Goal: Information Seeking & Learning: Check status

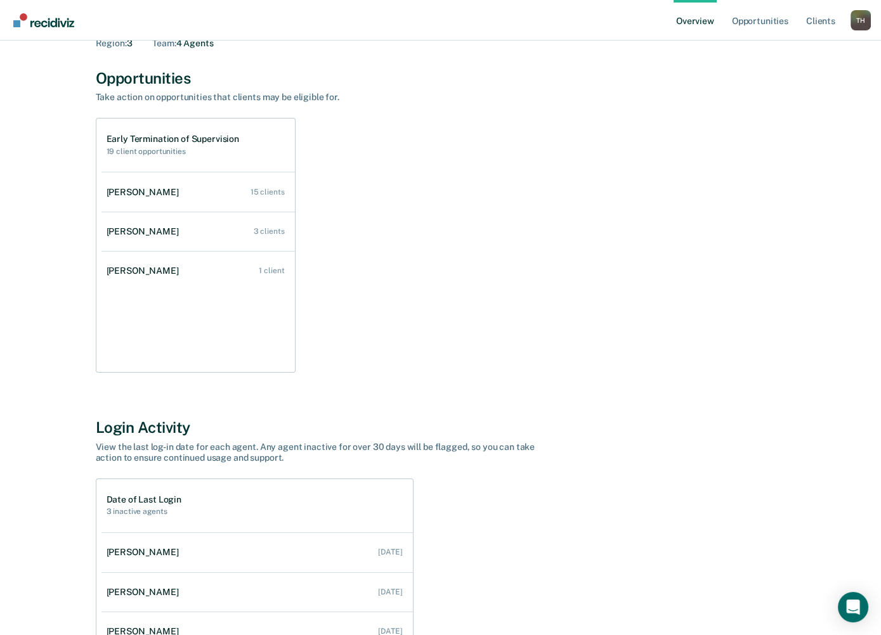
scroll to position [84, 0]
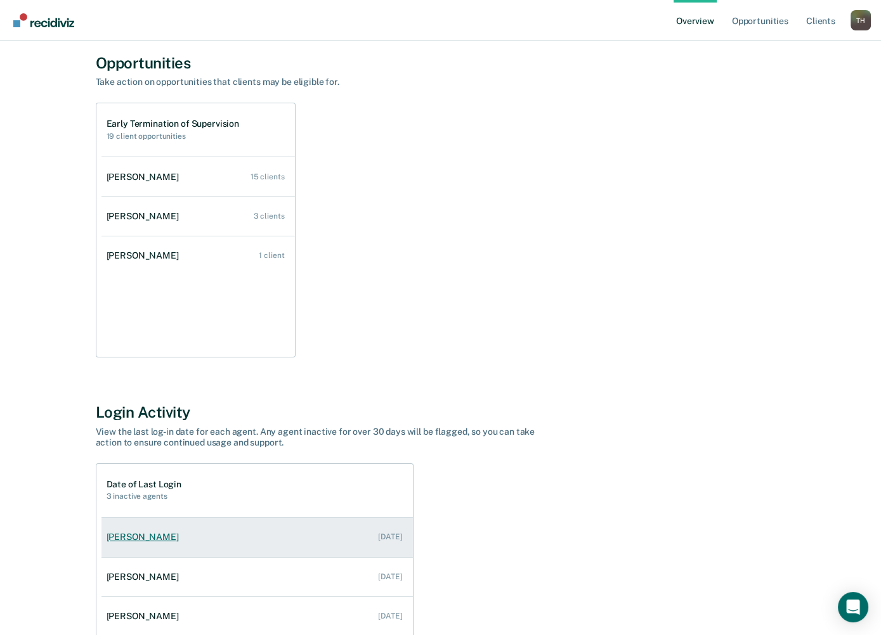
click at [184, 532] on div "[PERSON_NAME]" at bounding box center [145, 537] width 77 height 11
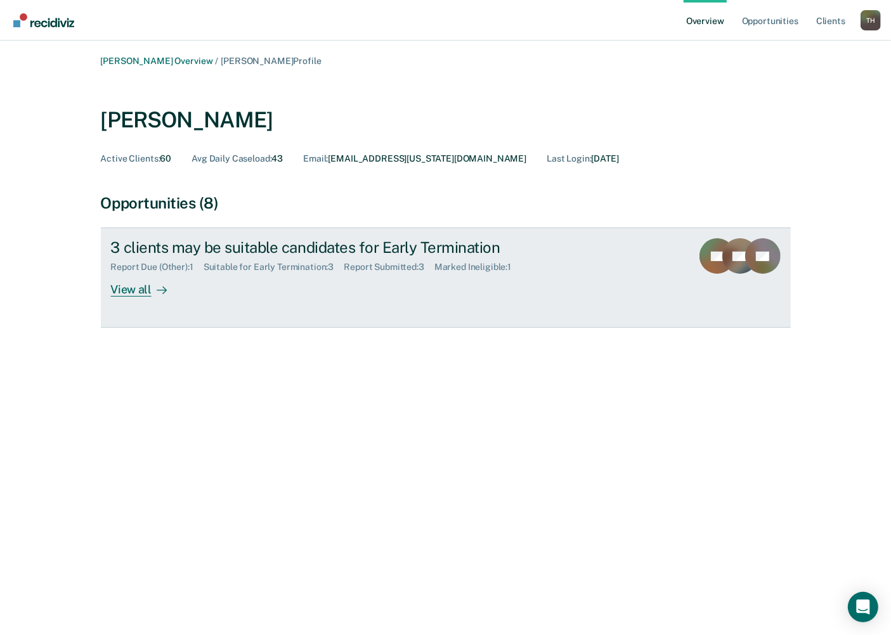
click at [339, 238] on div "3 clients may be suitable candidates for Early Termination" at bounding box center [333, 247] width 445 height 18
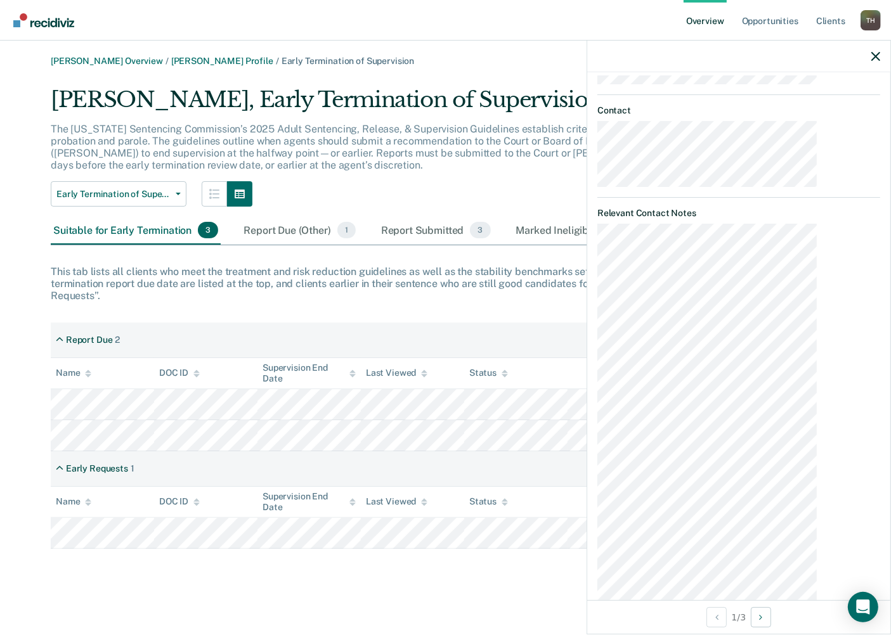
scroll to position [529, 0]
drag, startPoint x: 42, startPoint y: 284, endPoint x: 70, endPoint y: 287, distance: 28.1
click at [148, 295] on div "[PERSON_NAME] Overview / [PERSON_NAME] Profile / Early Termination of Supervisi…" at bounding box center [445, 302] width 860 height 493
click at [155, 327] on div "[PERSON_NAME], Early Termination of Supervision The [US_STATE] Sentencing Commi…" at bounding box center [445, 318] width 789 height 462
drag, startPoint x: 131, startPoint y: 502, endPoint x: 146, endPoint y: 476, distance: 30.7
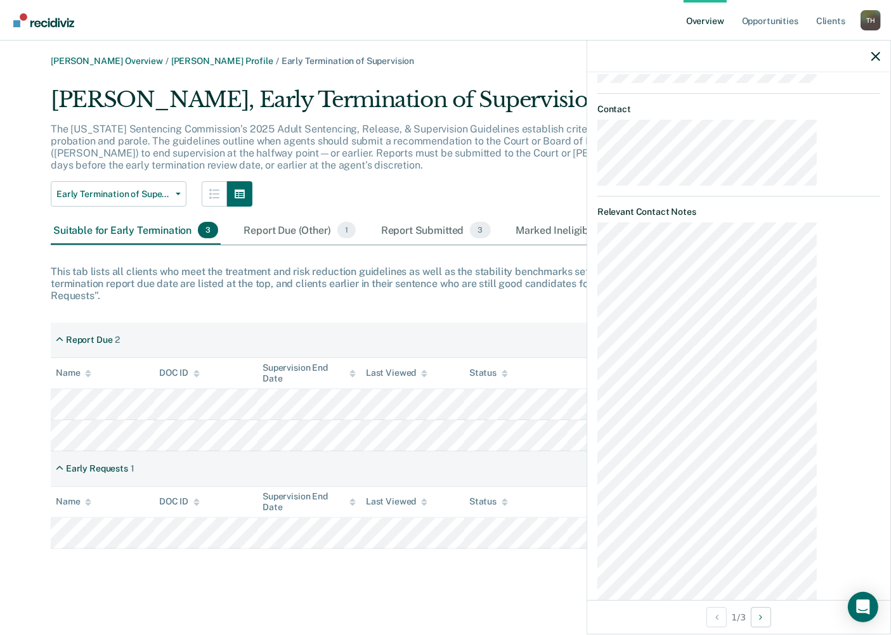
click at [133, 503] on div "[PERSON_NAME] Overview / [PERSON_NAME] Profile / Early Termination of Supervisi…" at bounding box center [445, 325] width 860 height 539
click at [808, 607] on div "DOC ID copied!" at bounding box center [784, 601] width 70 height 11
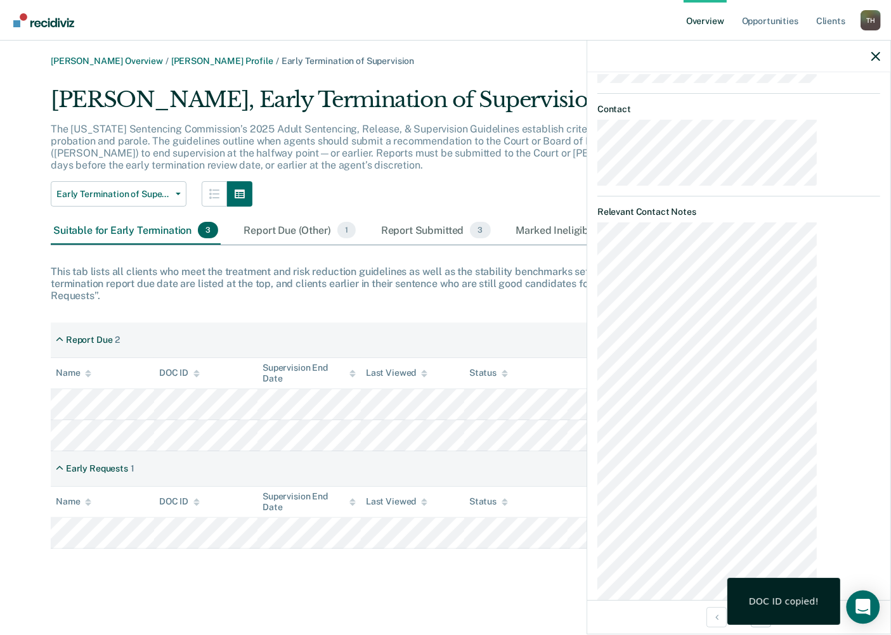
click at [855, 604] on div "Open Intercom Messenger" at bounding box center [864, 608] width 34 height 34
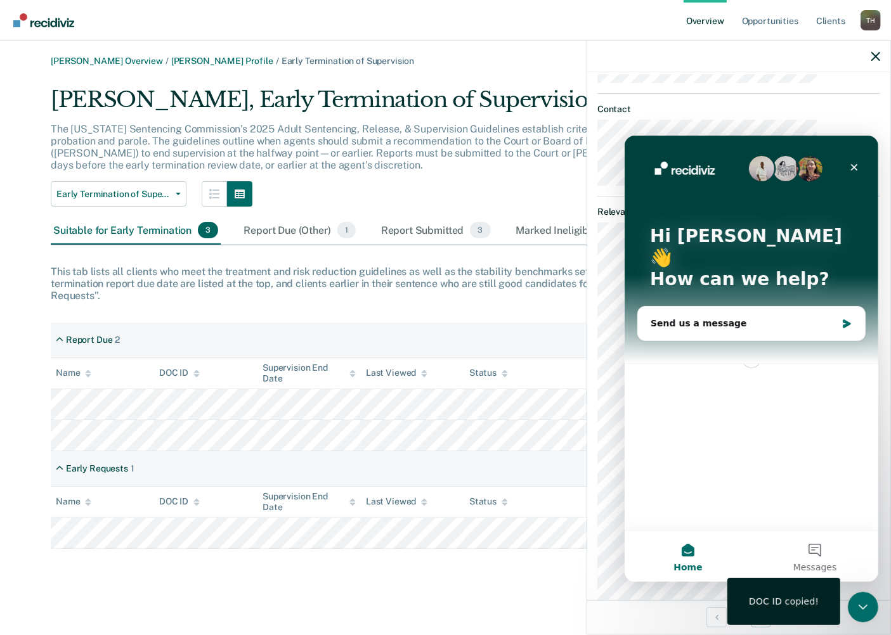
scroll to position [0, 0]
click at [848, 162] on icon "Close" at bounding box center [853, 167] width 10 height 10
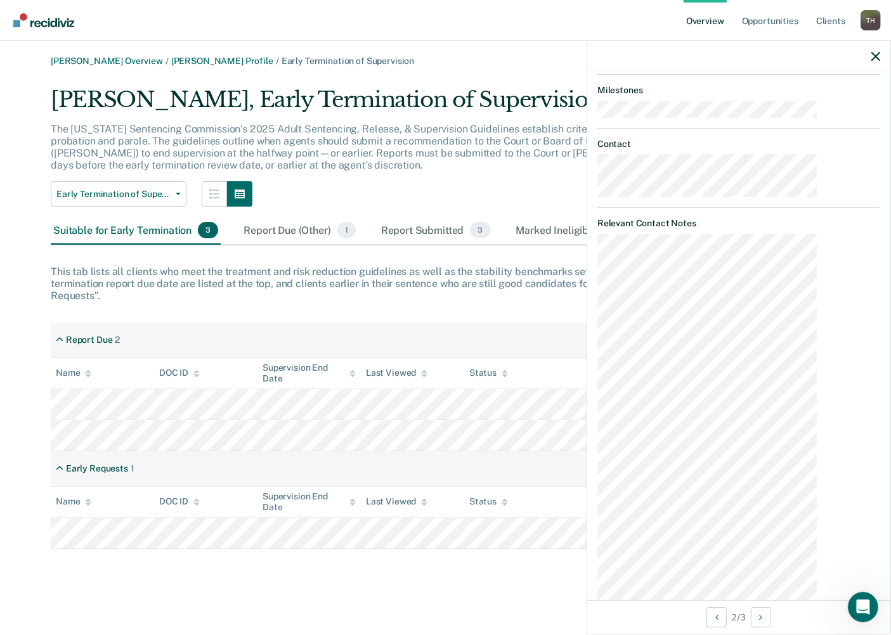
scroll to position [517, 0]
click at [694, 607] on div "3 / 3" at bounding box center [738, 617] width 303 height 34
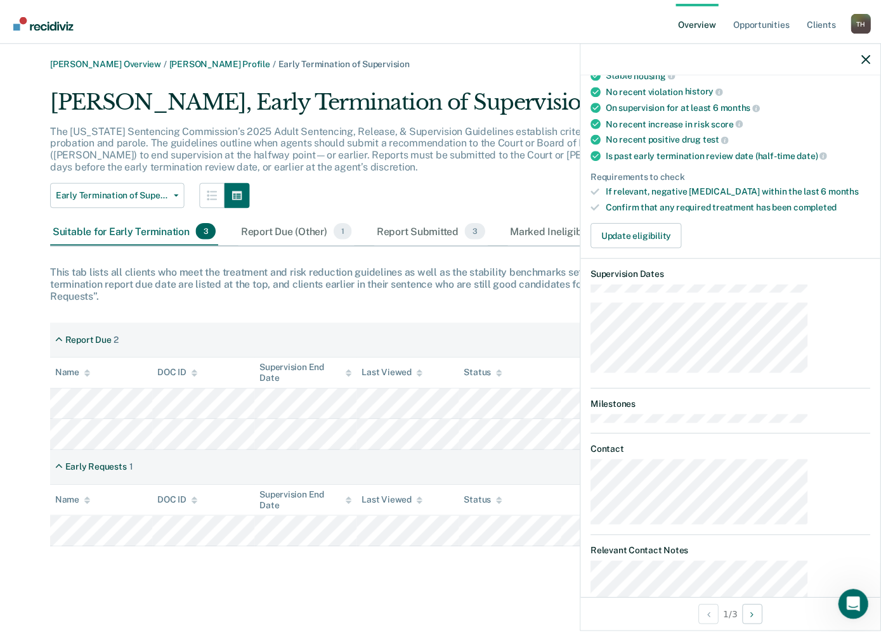
scroll to position [195, 0]
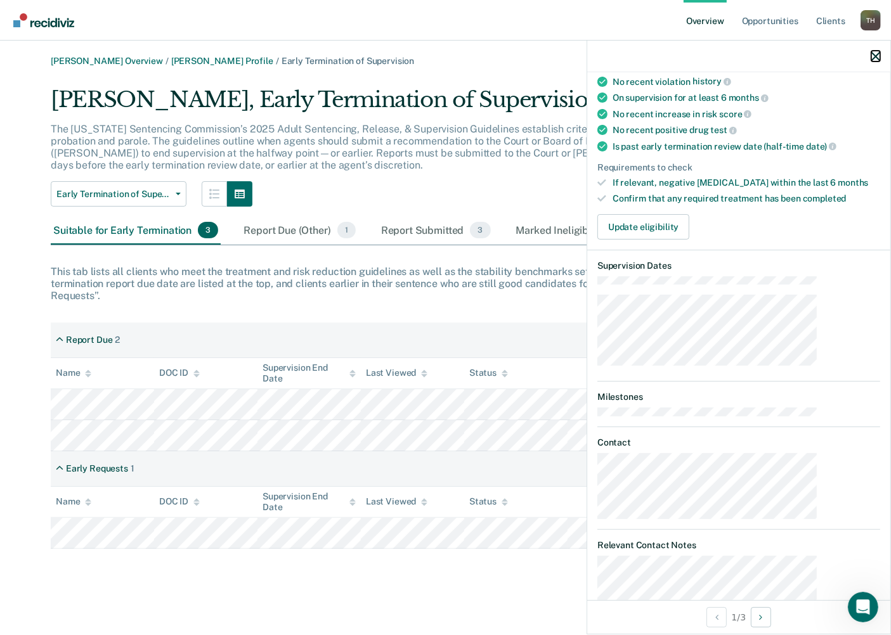
click at [877, 52] on icon "button" at bounding box center [875, 56] width 9 height 9
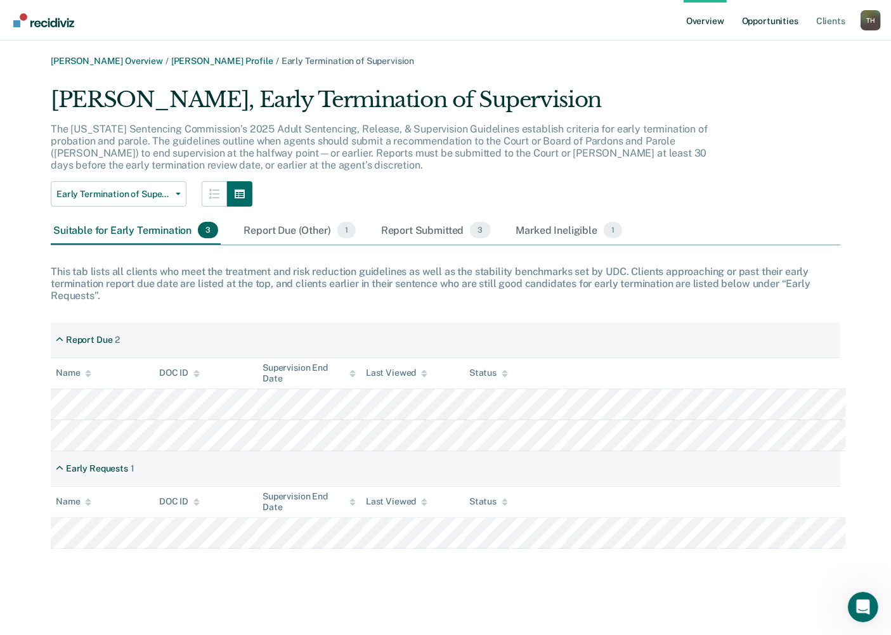
click at [781, 18] on link "Opportunities" at bounding box center [770, 20] width 62 height 41
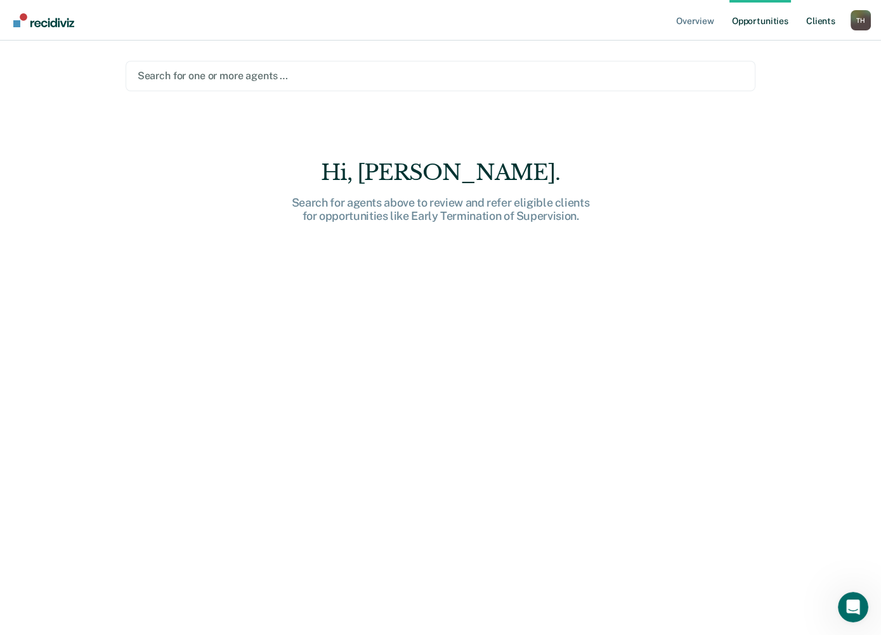
click at [831, 18] on link "Client s" at bounding box center [820, 20] width 34 height 41
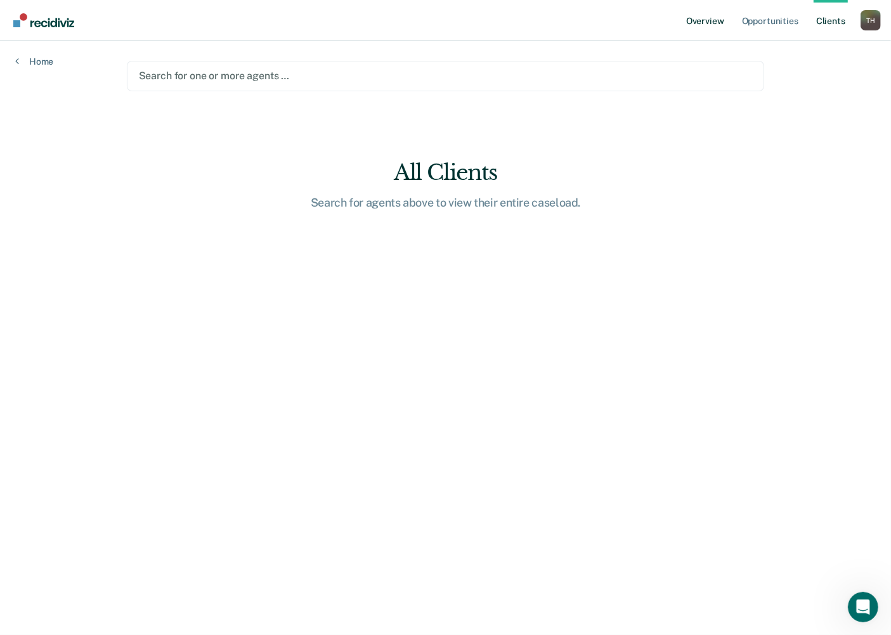
click at [727, 20] on link "Overview" at bounding box center [705, 20] width 43 height 41
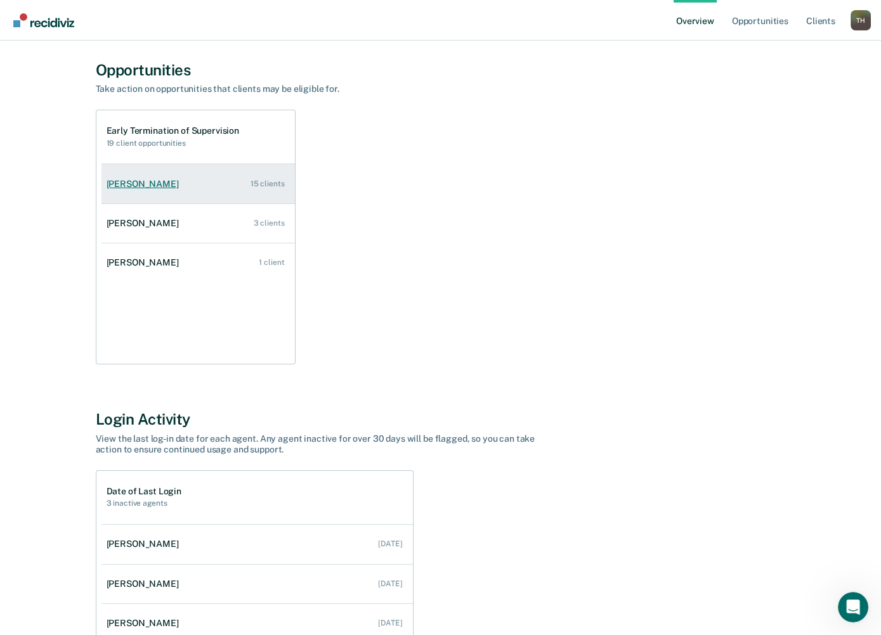
scroll to position [84, 0]
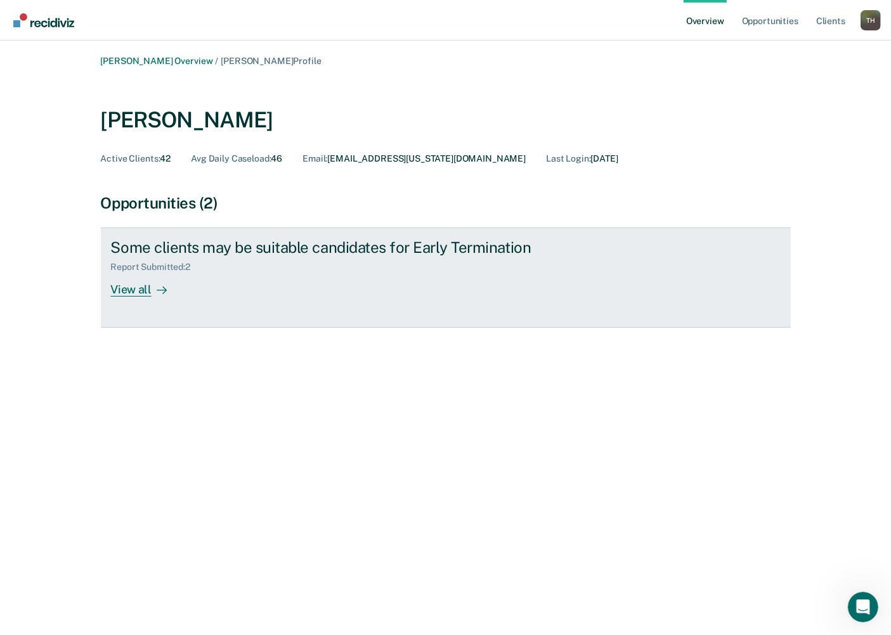
click at [182, 273] on div "View all" at bounding box center [146, 285] width 71 height 25
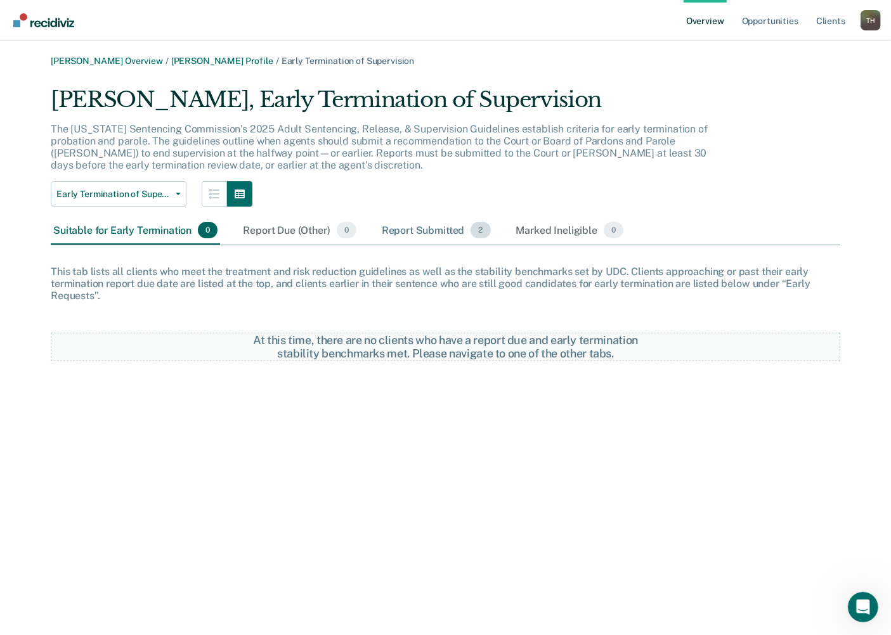
click at [379, 217] on div "Report Submitted 2" at bounding box center [436, 231] width 114 height 28
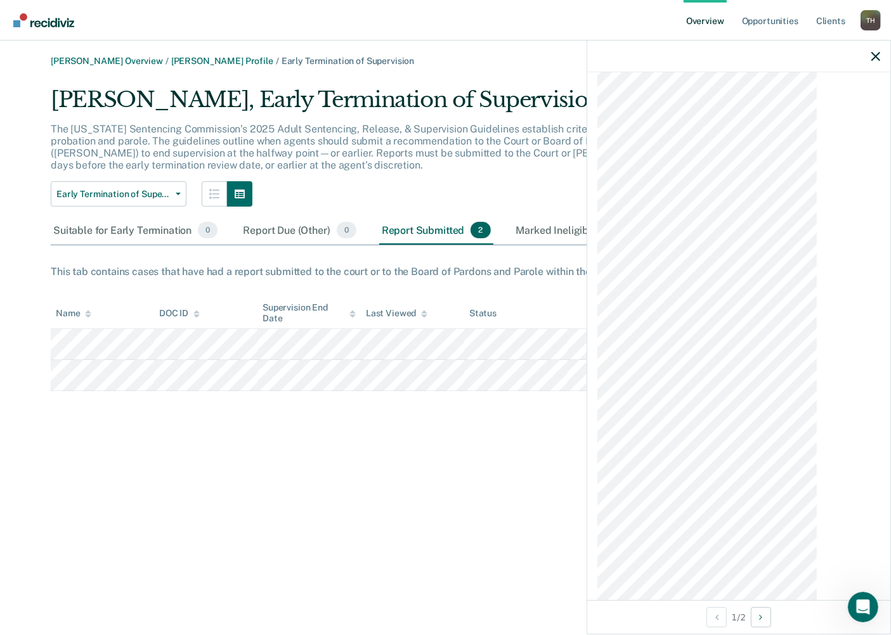
scroll to position [966, 0]
click at [496, 472] on div "[PERSON_NAME] Overview / [PERSON_NAME] Profile / Early Termination of Supervisi…" at bounding box center [445, 325] width 860 height 539
click at [876, 15] on div "T H" at bounding box center [870, 20] width 20 height 20
click at [772, 86] on link "Log Out" at bounding box center [820, 91] width 102 height 10
